Goal: Task Accomplishment & Management: Use online tool/utility

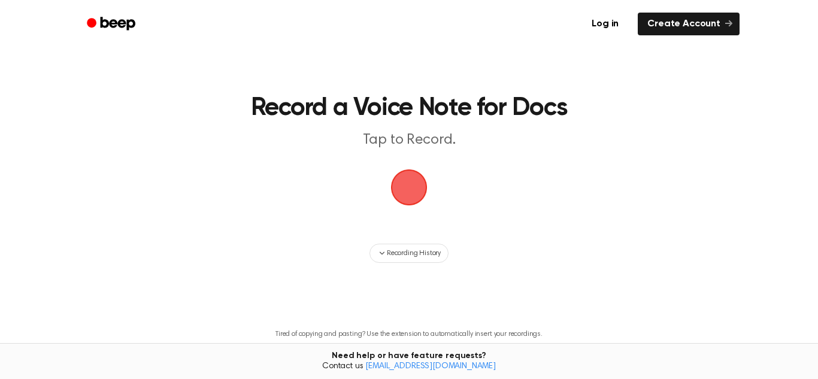
click at [411, 196] on span "button" at bounding box center [408, 187] width 67 height 67
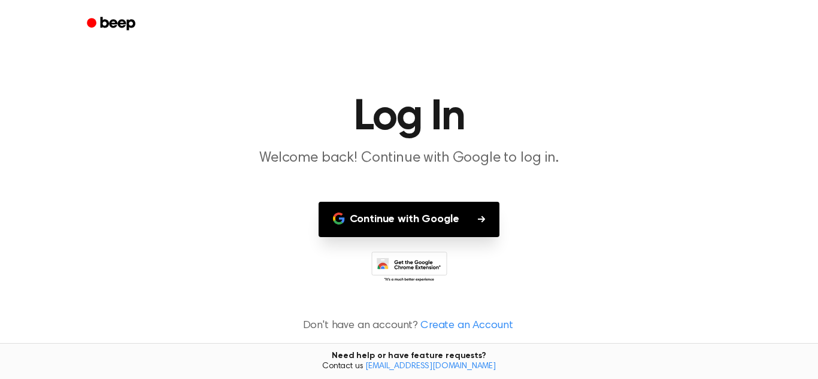
click at [437, 219] on button "Continue with Google" at bounding box center [408, 219] width 181 height 35
click at [435, 213] on button "Continue with Google" at bounding box center [408, 219] width 181 height 35
click at [697, 83] on main "Log In Welcome back! Continue with Google to log in. Continue with Google Don't…" at bounding box center [409, 189] width 818 height 379
click at [421, 217] on button "Continue with Google" at bounding box center [408, 219] width 181 height 35
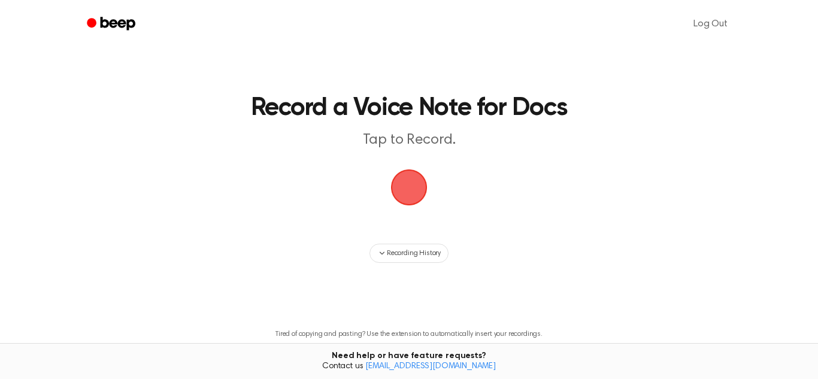
click at [421, 172] on span "button" at bounding box center [409, 187] width 44 height 44
click at [725, 23] on link "Log Out" at bounding box center [710, 24] width 58 height 29
